Goal: Navigation & Orientation: Find specific page/section

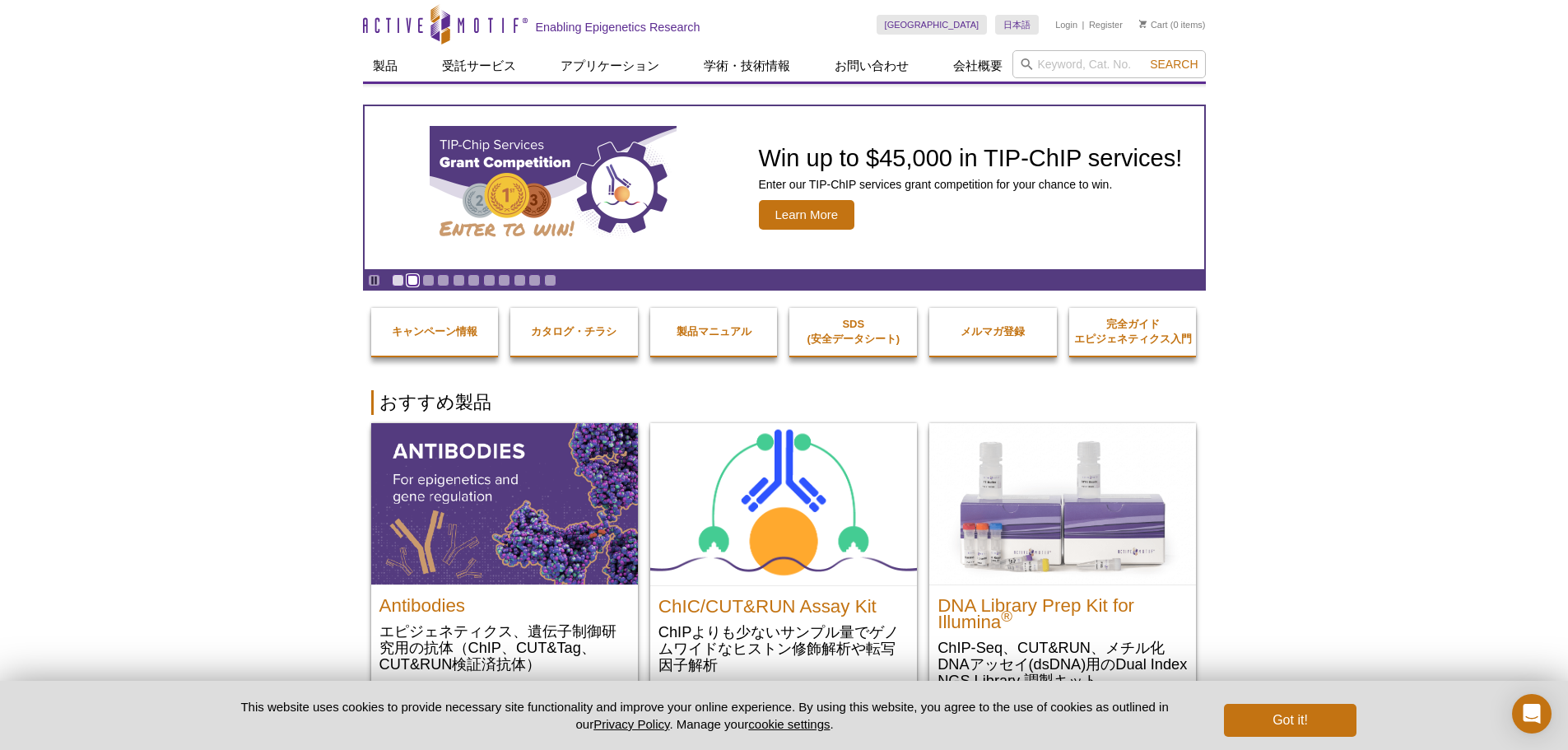
click at [409, 278] on link "Go to slide 2" at bounding box center [412, 280] width 12 height 12
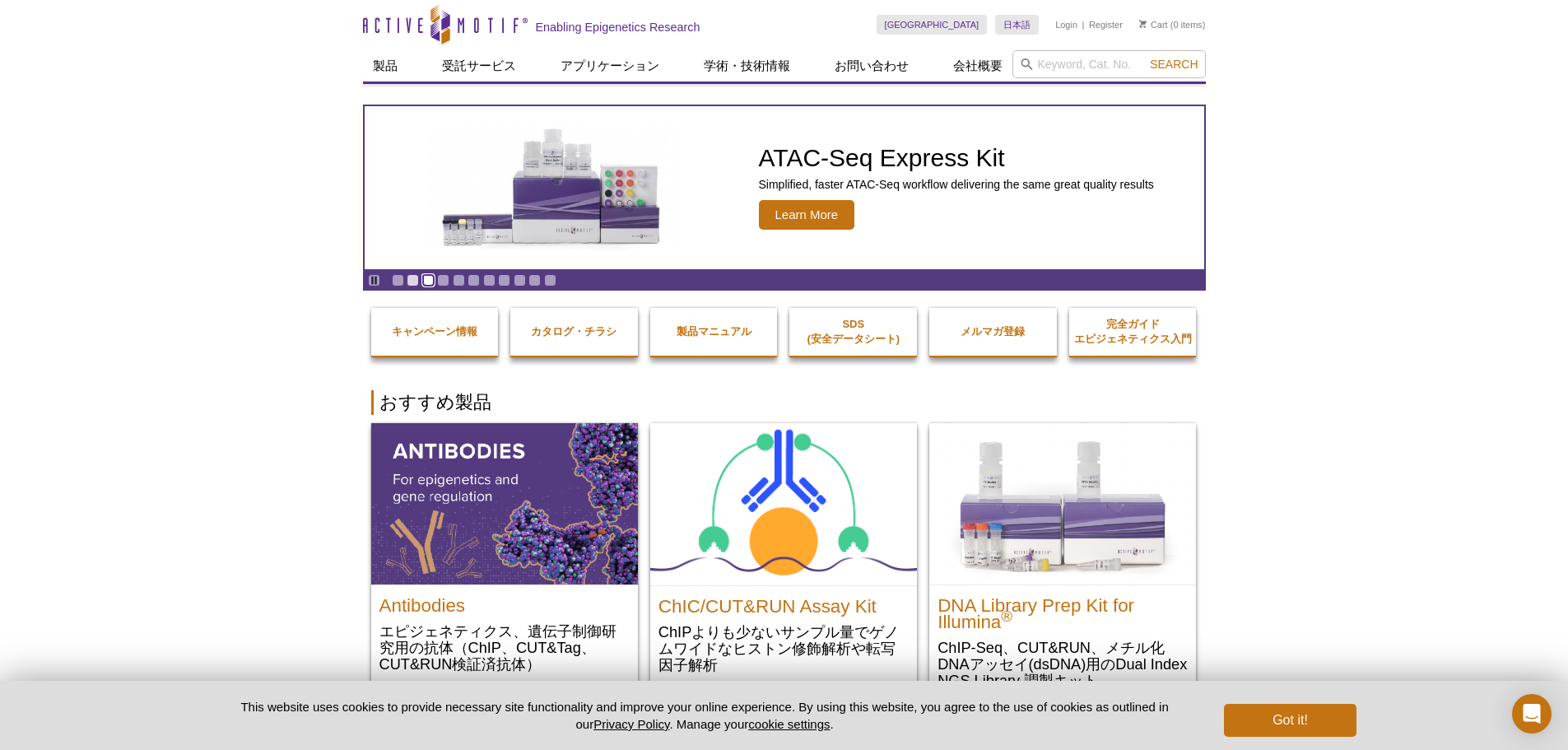
click at [428, 282] on link "Go to slide 3" at bounding box center [428, 280] width 12 height 12
click at [466, 333] on strong "キャンペーン情報" at bounding box center [434, 331] width 86 height 12
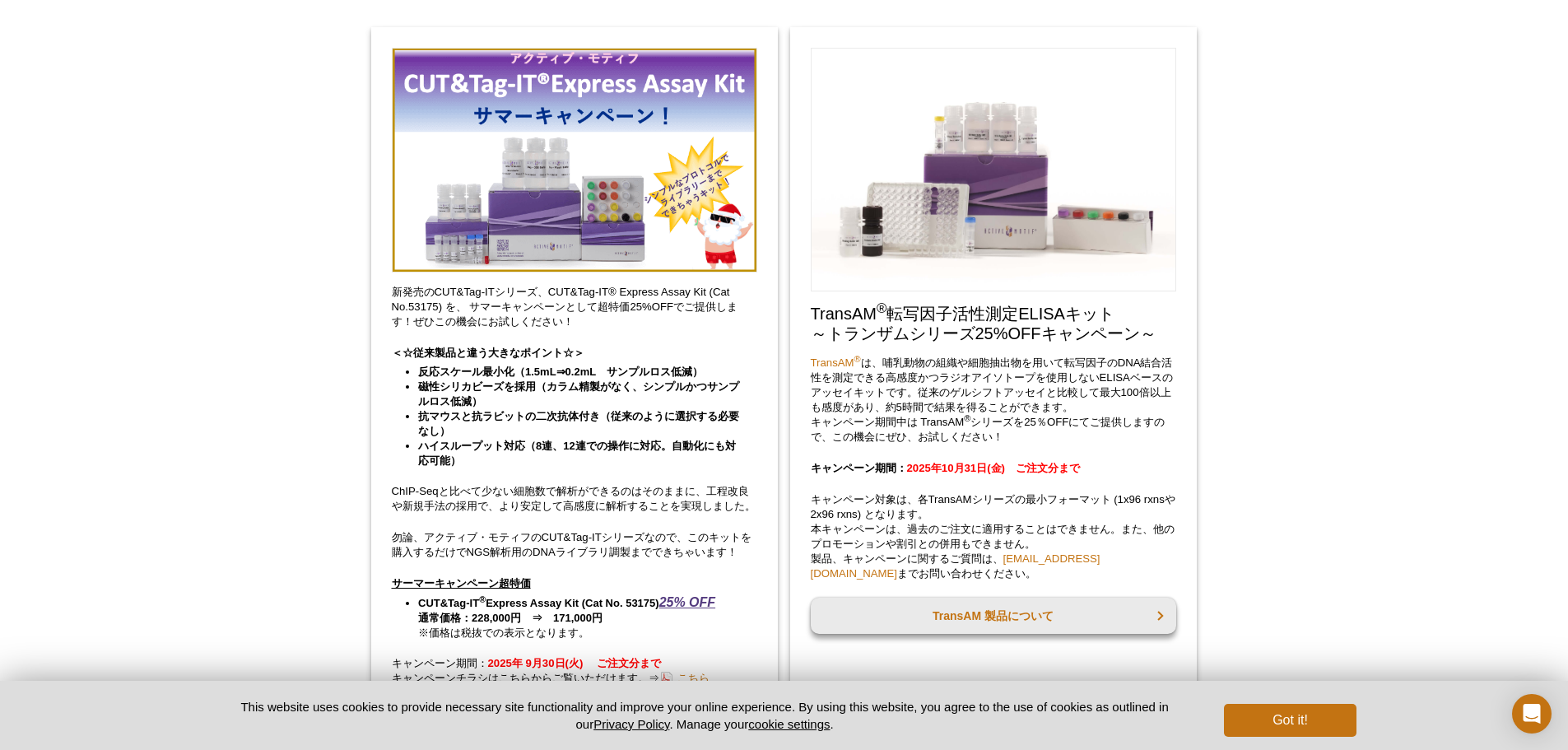
scroll to position [988, 0]
